Goal: Task Accomplishment & Management: Complete application form

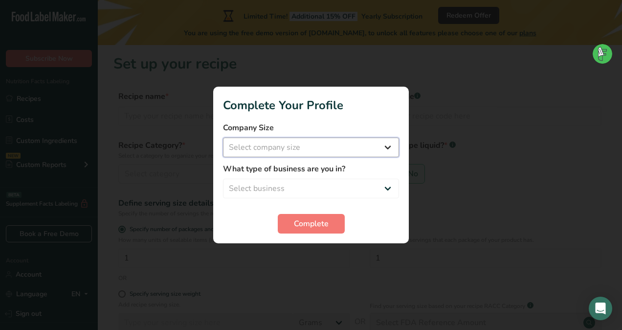
click at [388, 146] on select "Select company size Fewer than 10 Employees 10 to 50 Employees 51 to 500 Employ…" at bounding box center [311, 147] width 176 height 20
select select "1"
click at [223, 137] on select "Select company size Fewer than 10 Employees 10 to 50 Employees 51 to 500 Employ…" at bounding box center [311, 147] width 176 height 20
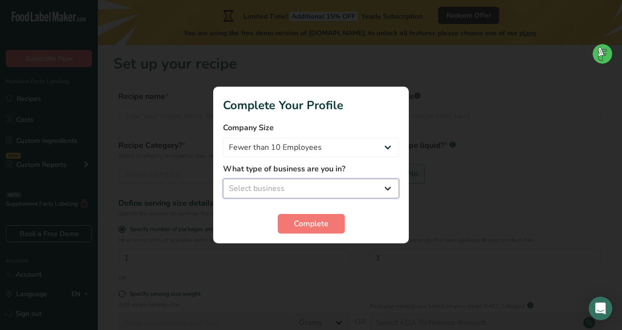
click at [387, 191] on select "Select business Packaged Food Manufacturer Restaurant & Cafe Bakery Meal Plans …" at bounding box center [311, 189] width 176 height 20
select select "5"
click at [223, 179] on select "Select business Packaged Food Manufacturer Restaurant & Cafe Bakery Meal Plans …" at bounding box center [311, 189] width 176 height 20
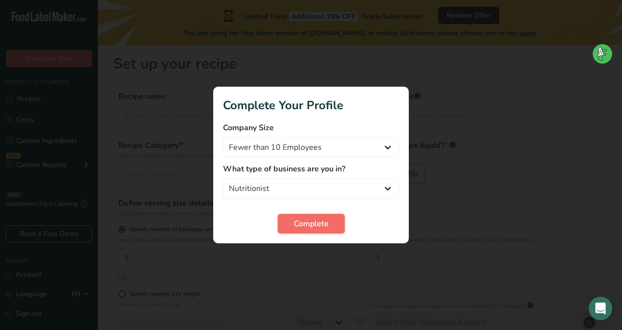
click at [310, 224] on span "Complete" at bounding box center [311, 224] width 35 height 12
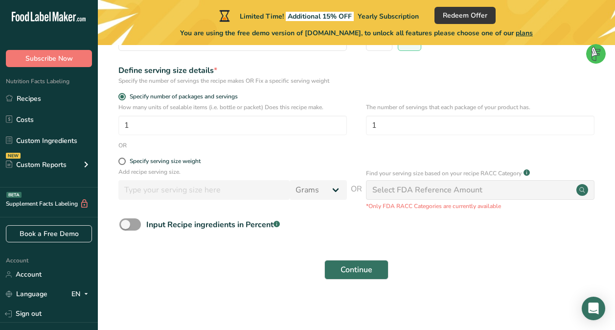
scroll to position [135, 0]
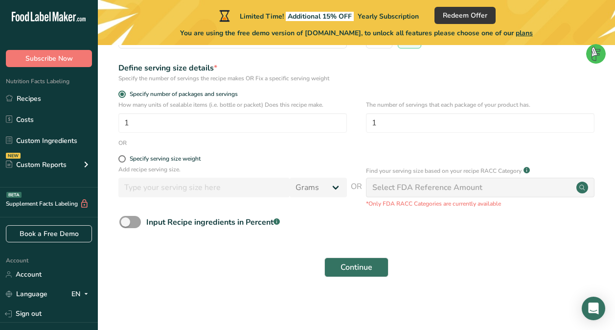
click at [323, 320] on main "Limited Time! Additional 15% OFF Yearly Subscription Redeem Offer You are using…" at bounding box center [307, 97] width 615 height 465
click at [34, 102] on link "Recipes" at bounding box center [49, 98] width 98 height 19
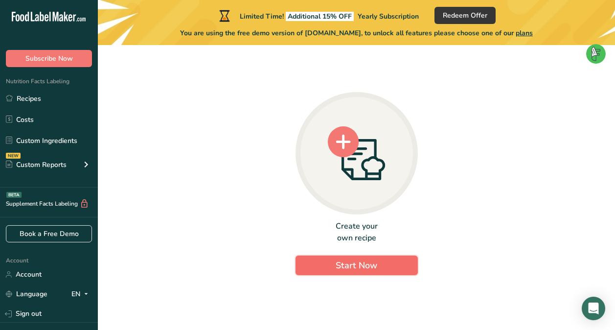
click at [330, 263] on button "Start Now" at bounding box center [356, 265] width 122 height 20
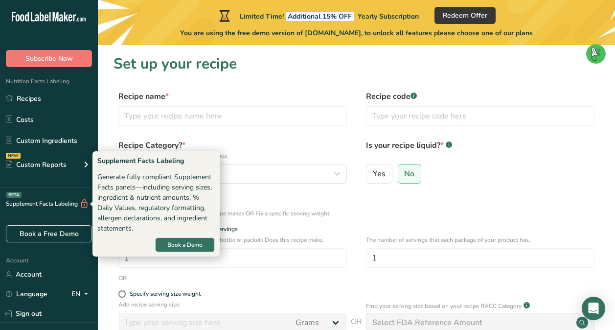
click at [56, 207] on div "Supplement Facts Labeling BETA" at bounding box center [44, 204] width 89 height 10
click at [16, 196] on div "BETA" at bounding box center [13, 195] width 15 height 6
click at [22, 204] on div "Supplement Facts Labeling BETA" at bounding box center [44, 204] width 89 height 10
